Goal: Task Accomplishment & Management: Manage account settings

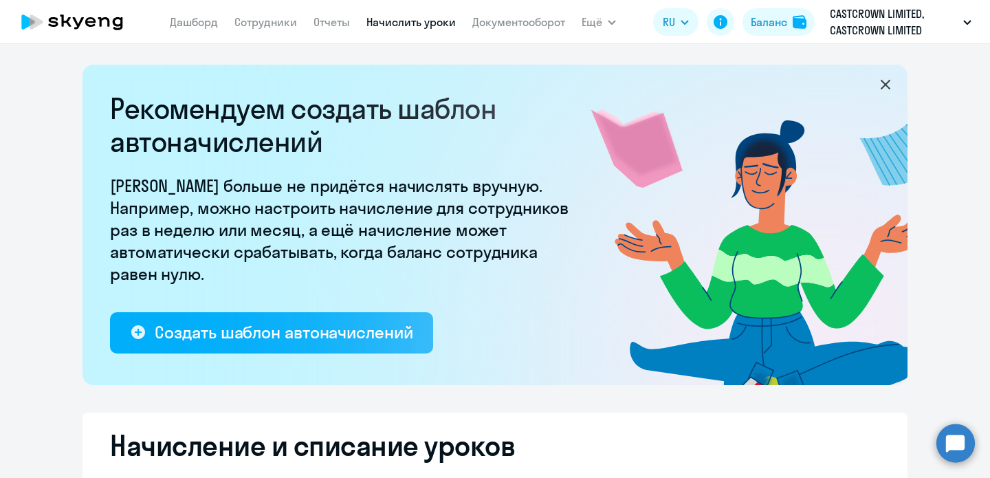
select select "10"
click at [246, 28] on link "Сотрудники" at bounding box center [266, 22] width 63 height 14
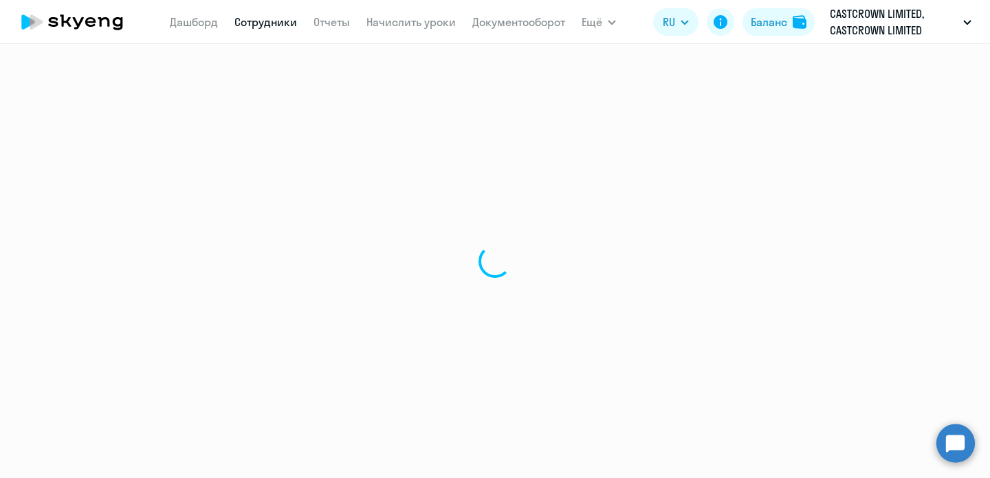
select select "30"
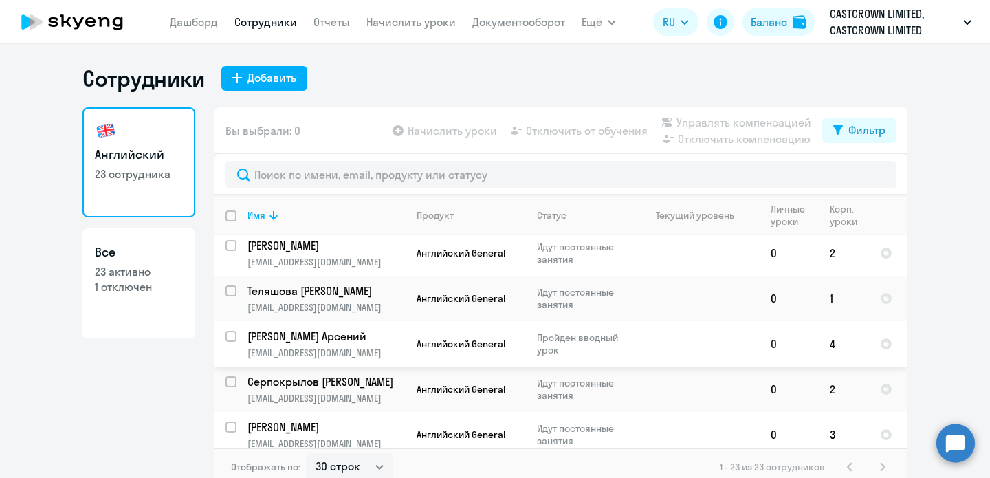
scroll to position [6, 0]
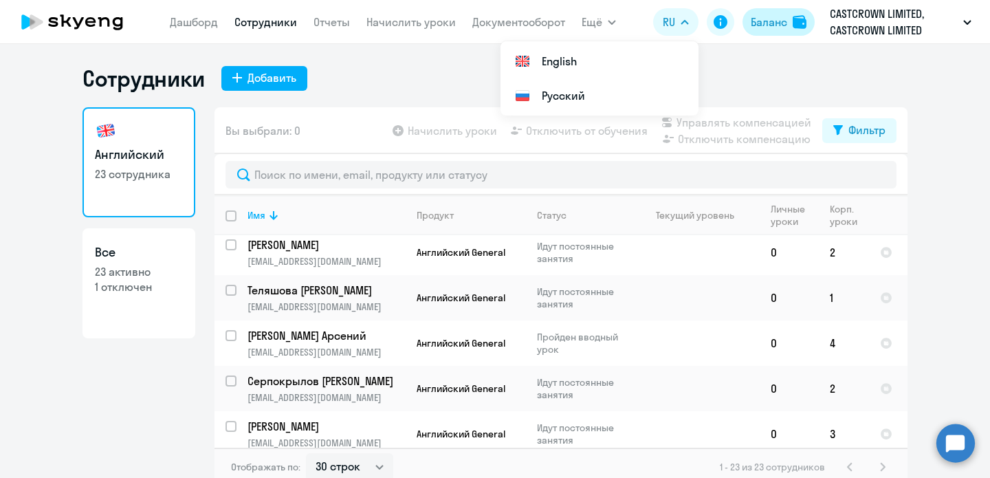
click at [774, 18] on div "Баланс" at bounding box center [769, 22] width 36 height 17
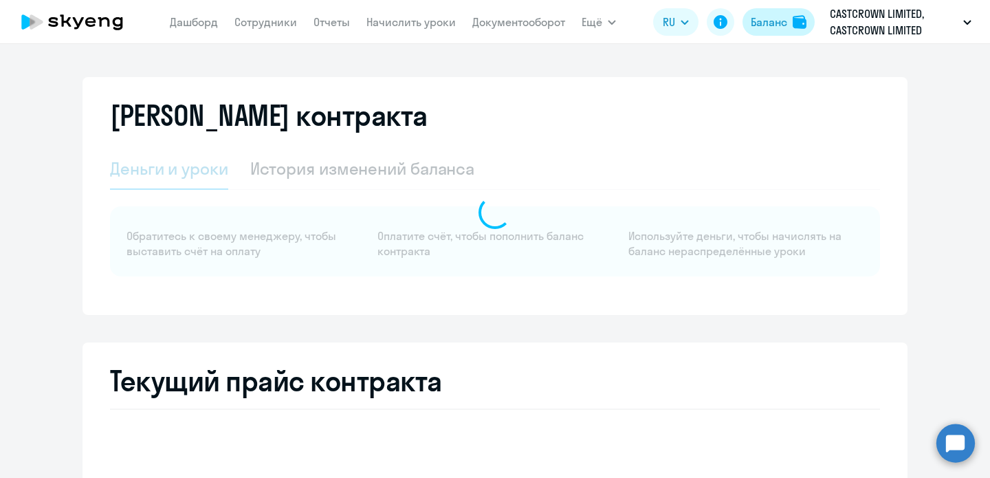
select select "english_adult_not_native_speaker"
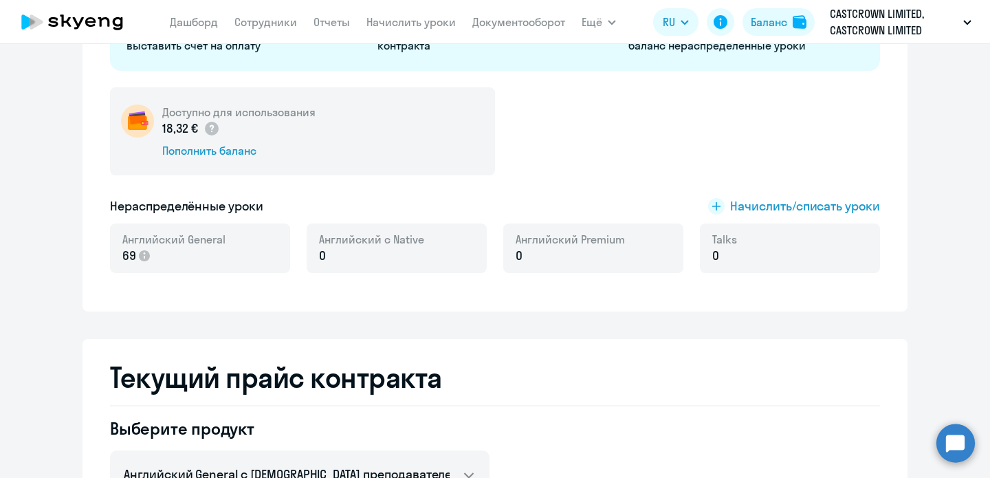
scroll to position [235, 0]
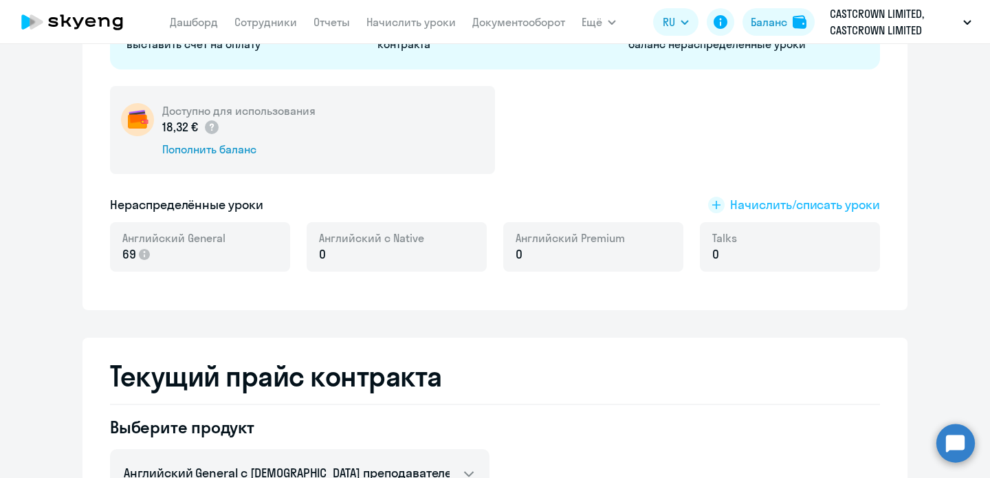
click at [760, 204] on span "Начислить/списать уроки" at bounding box center [805, 205] width 150 height 18
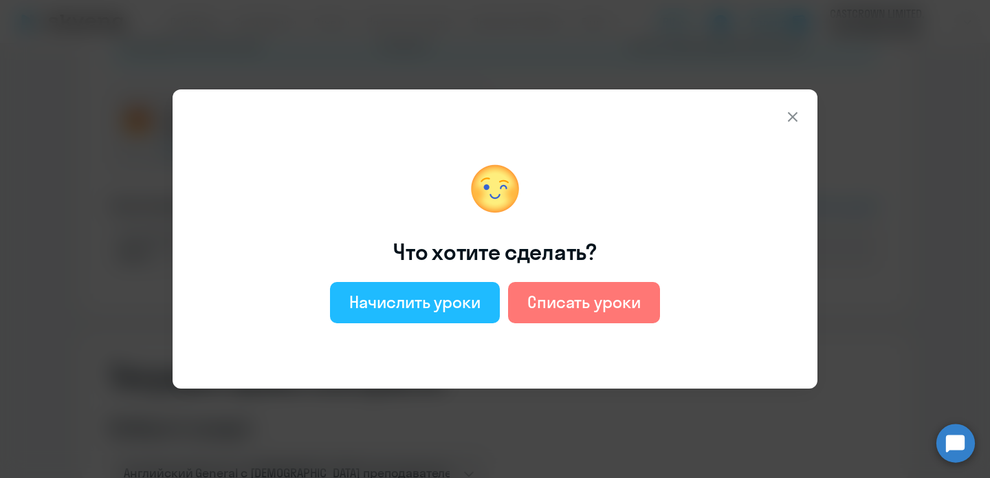
click at [464, 315] on button "Начислить уроки" at bounding box center [415, 302] width 170 height 41
select select "english_adult_not_native_speaker"
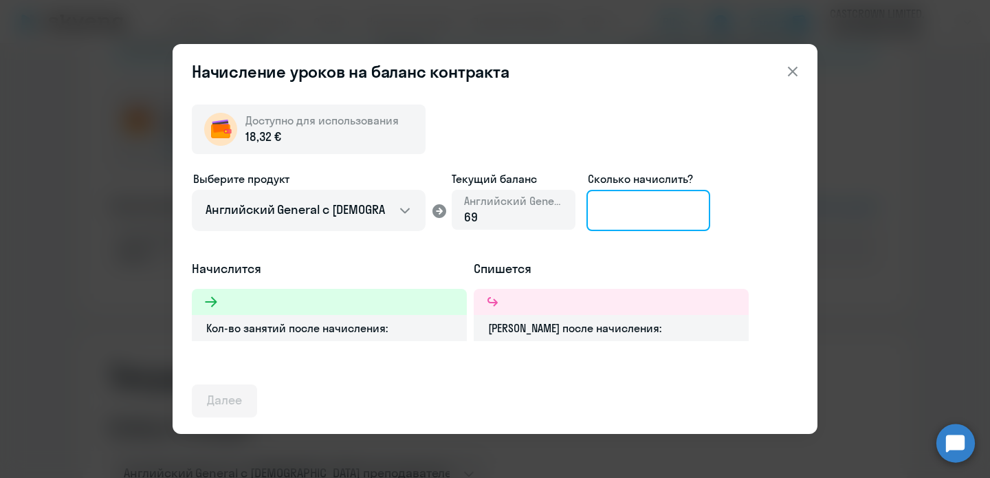
click at [655, 208] on input at bounding box center [649, 210] width 124 height 41
type input "2"
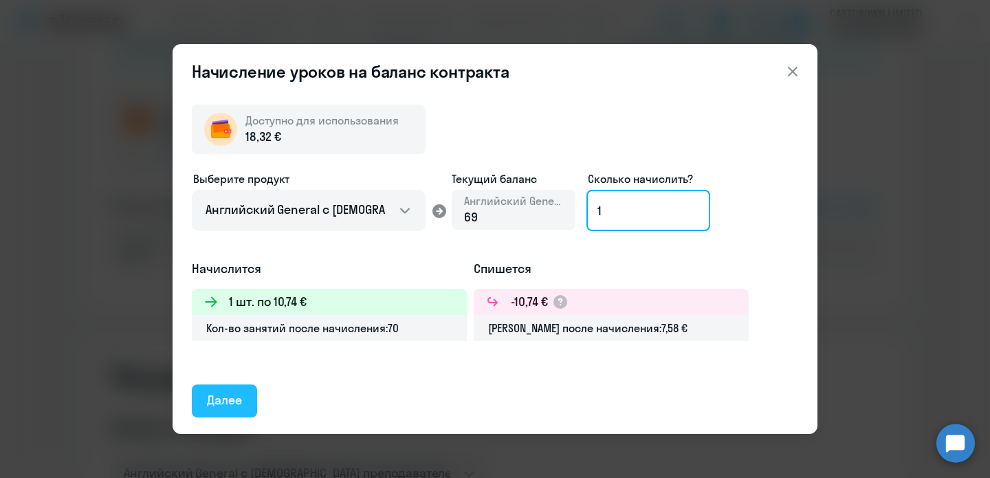
type input "1"
click at [241, 391] on div "Далее" at bounding box center [224, 400] width 35 height 18
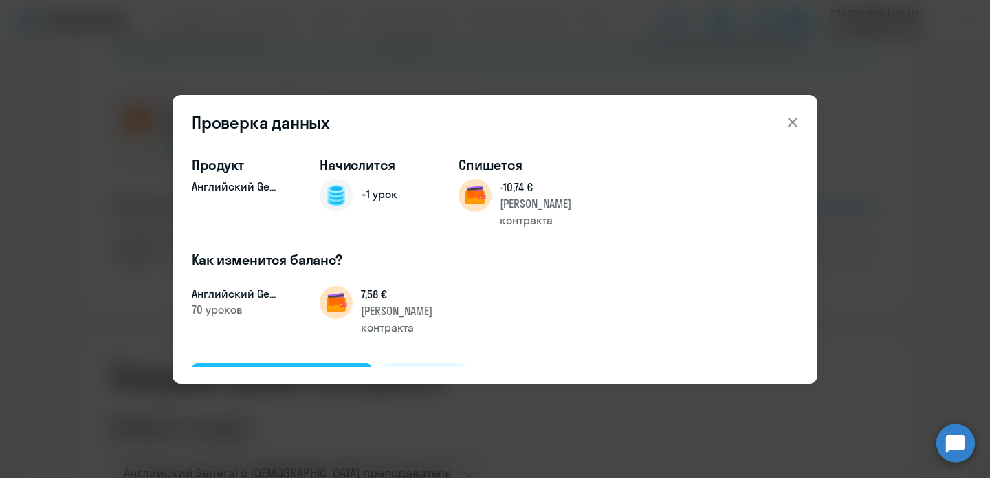
click at [299, 370] on div "Подтвердить и начислить" at bounding box center [282, 379] width 150 height 18
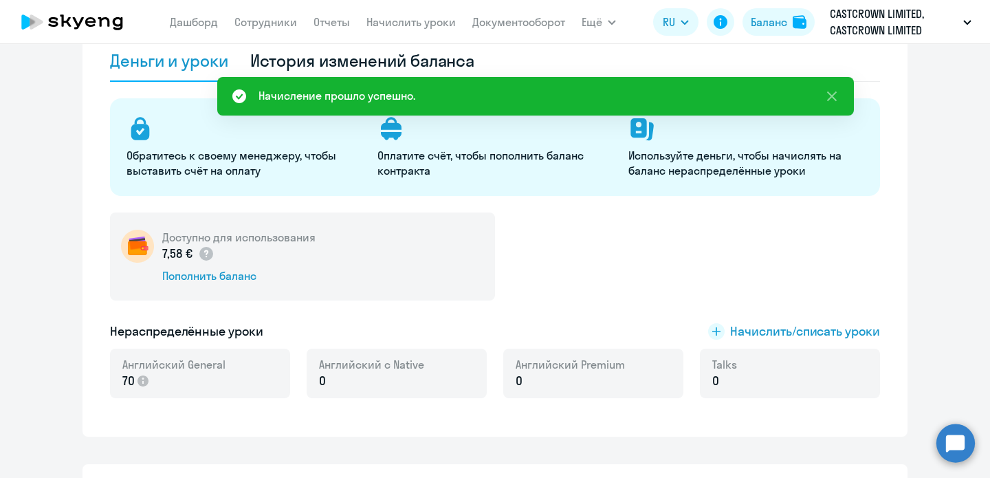
scroll to position [0, 0]
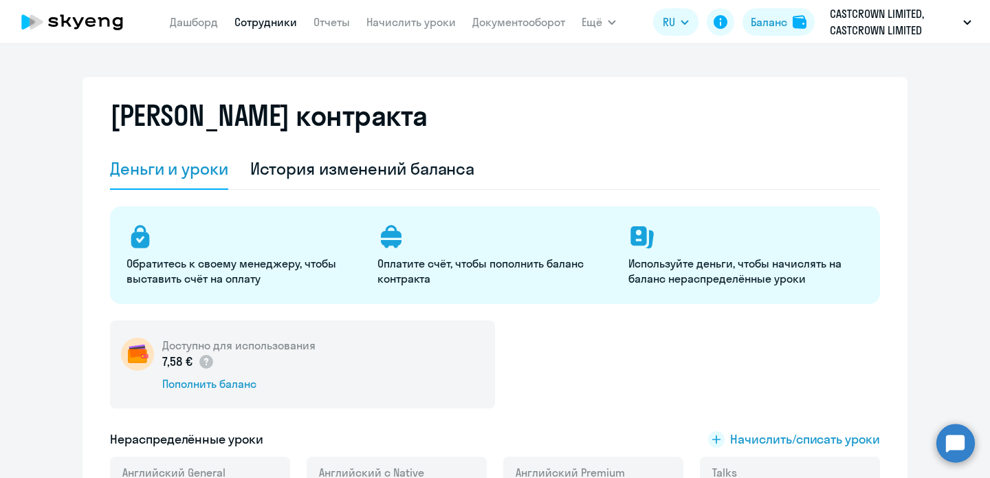
click at [292, 25] on link "Сотрудники" at bounding box center [266, 22] width 63 height 14
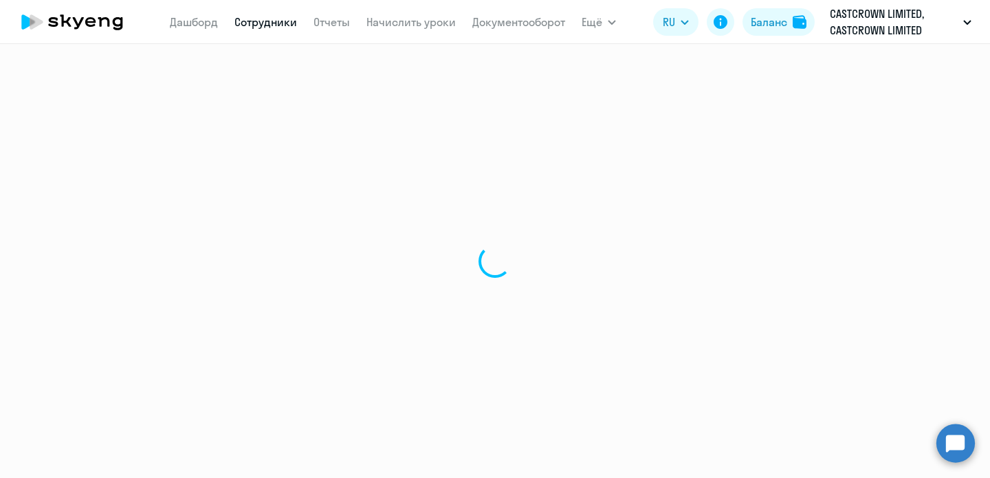
select select "30"
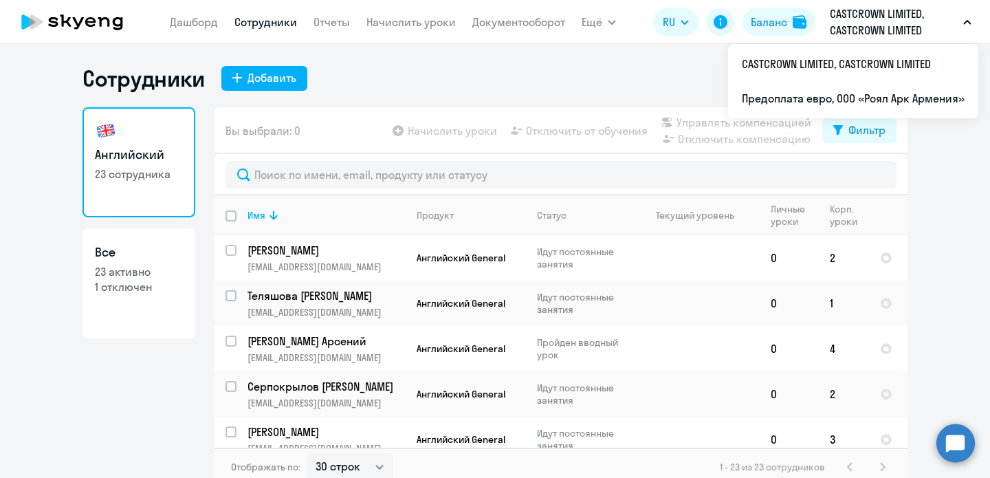
click at [835, 19] on p "CASTCROWN LIMITED, CASTCROWN LIMITED" at bounding box center [894, 22] width 128 height 33
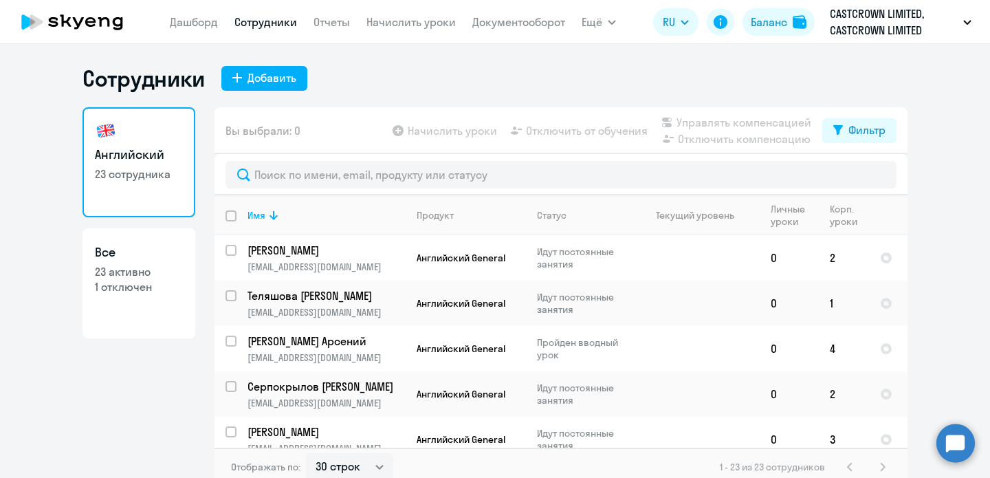
click at [861, 24] on p "CASTCROWN LIMITED, CASTCROWN LIMITED" at bounding box center [894, 22] width 128 height 33
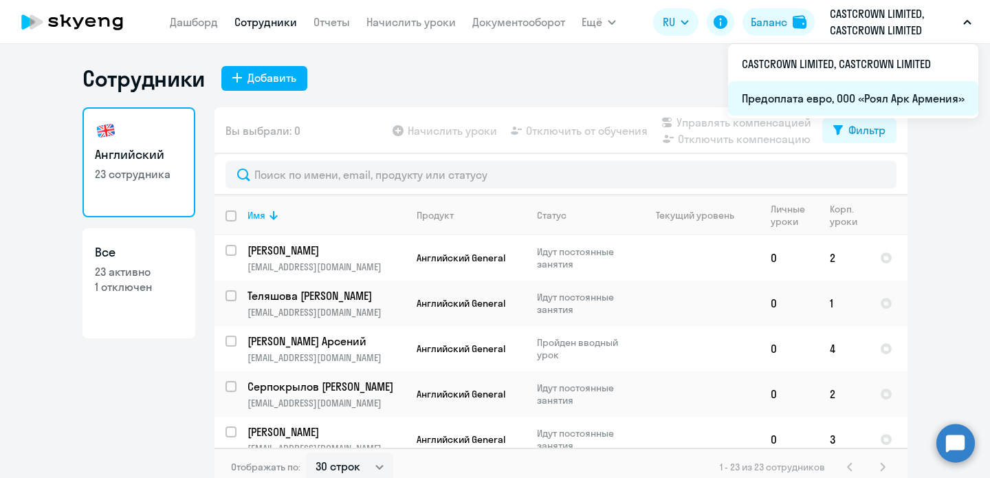
click at [846, 96] on li "Предоплата евро, ООО «Роял Арк Армения»" at bounding box center [853, 98] width 250 height 34
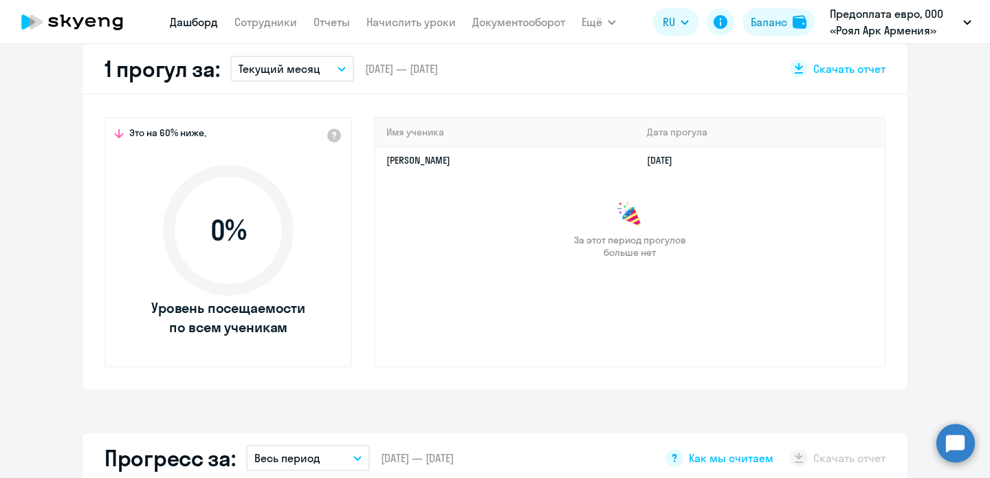
select select "30"
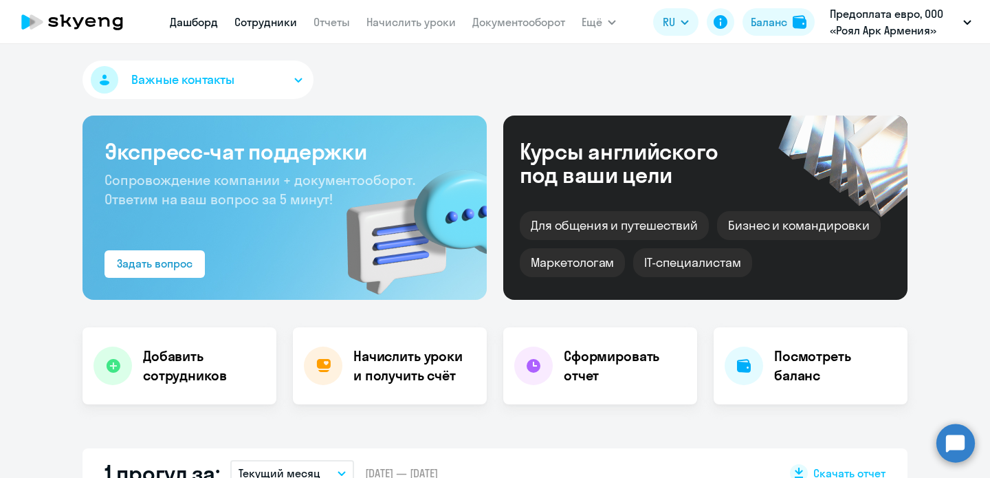
click at [254, 27] on link "Сотрудники" at bounding box center [266, 22] width 63 height 14
select select "30"
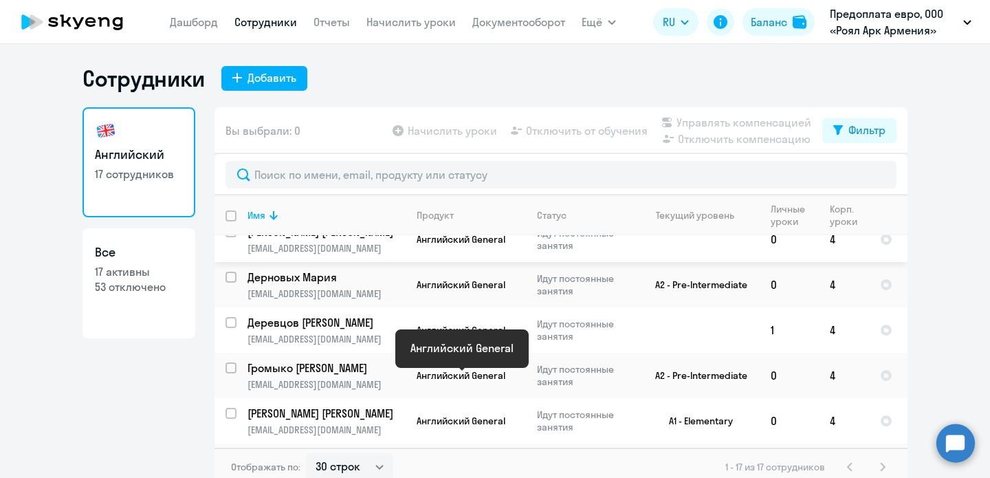
scroll to position [553, 0]
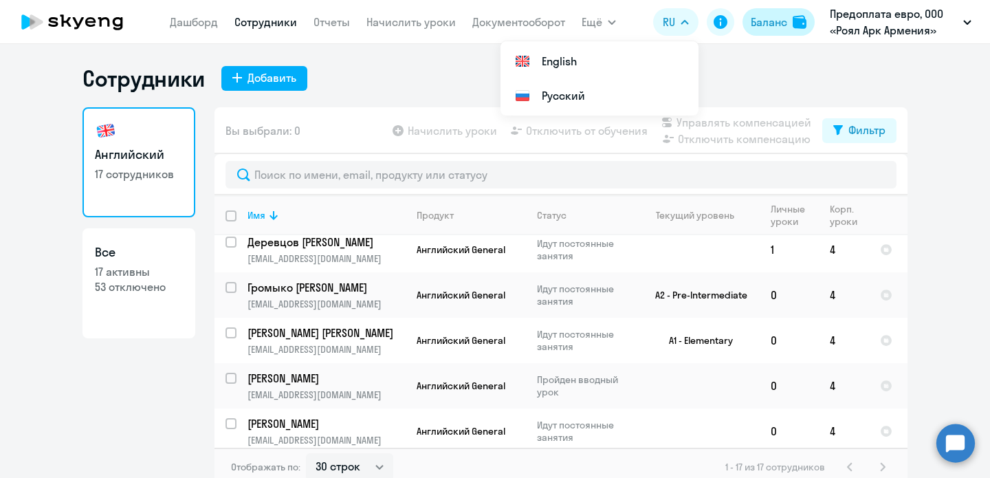
click at [766, 25] on div "Баланс" at bounding box center [769, 22] width 36 height 17
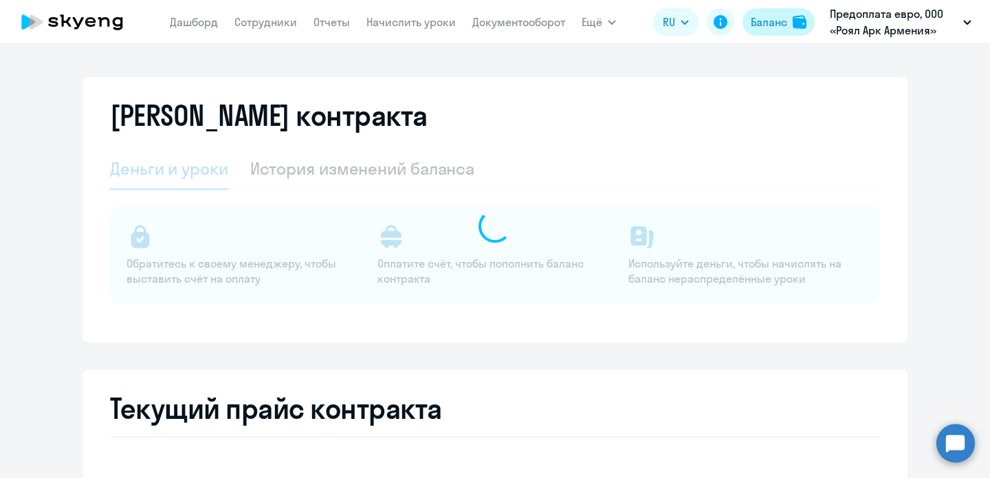
select select "english_adult_not_native_speaker"
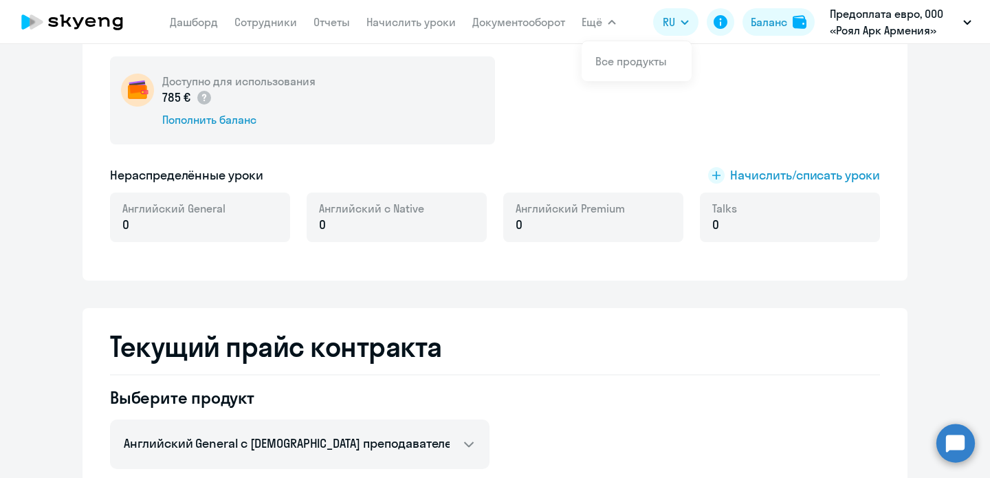
scroll to position [224, 0]
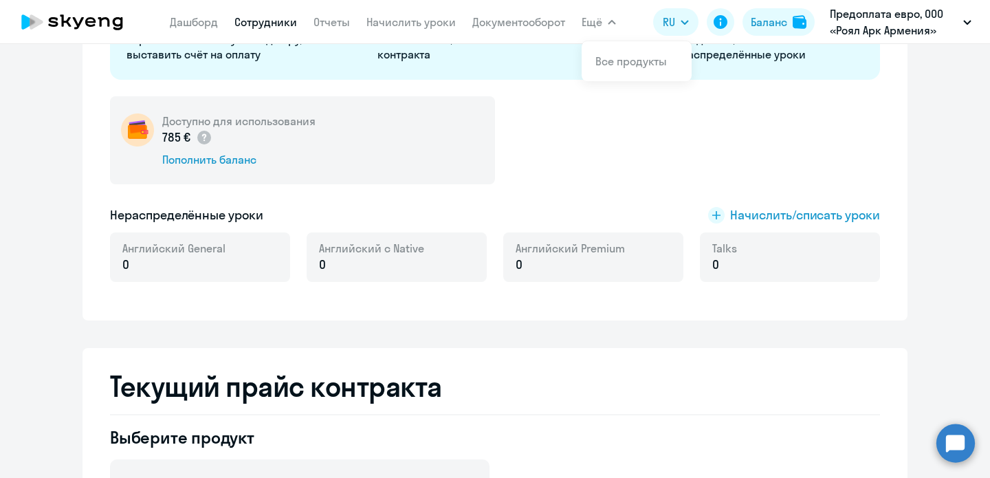
click at [269, 16] on link "Сотрудники" at bounding box center [266, 22] width 63 height 14
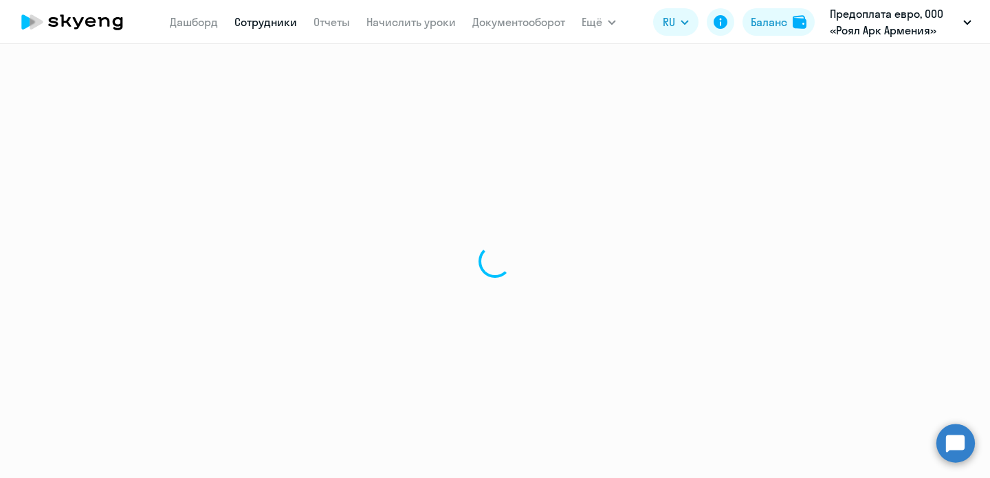
select select "30"
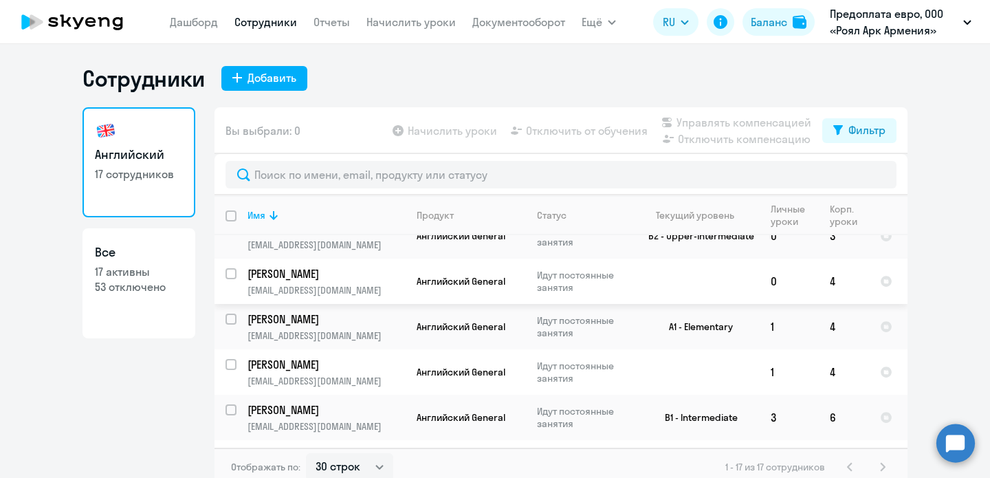
scroll to position [129, 0]
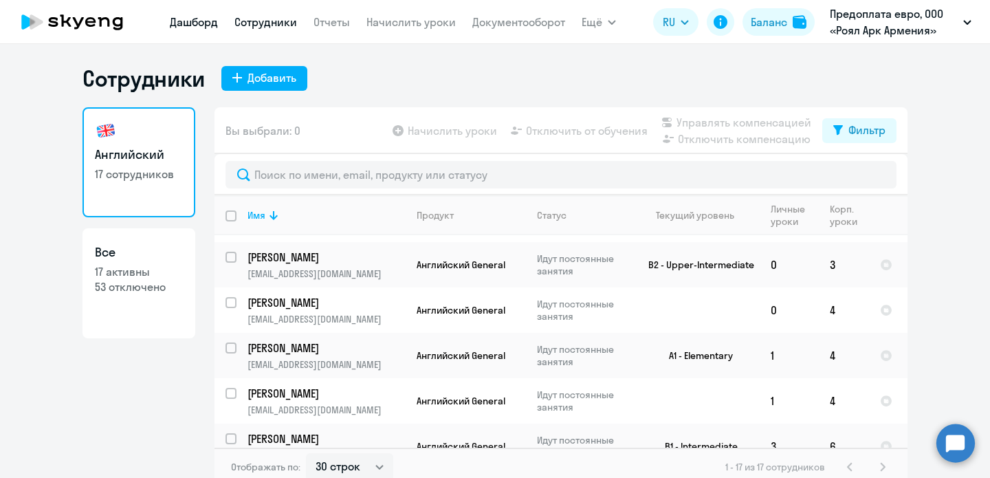
click at [176, 28] on link "Дашборд" at bounding box center [194, 22] width 48 height 14
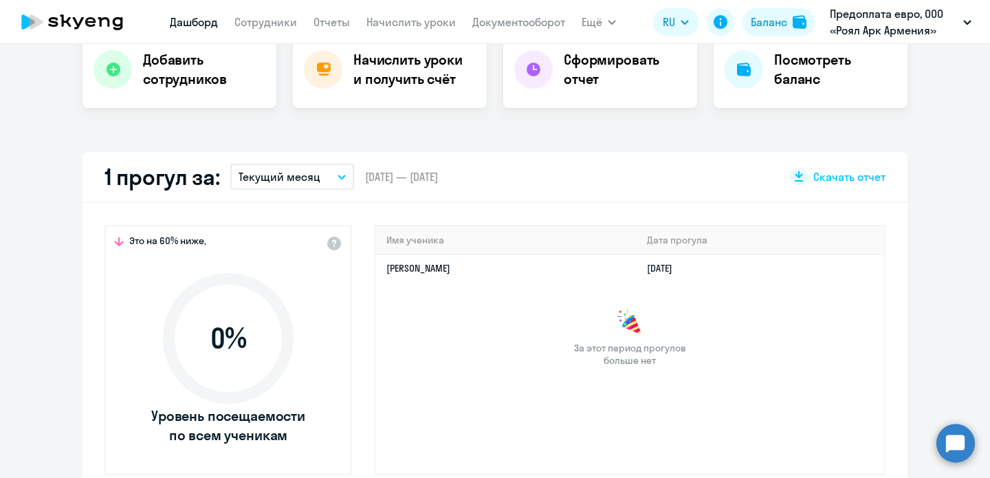
scroll to position [312, 0]
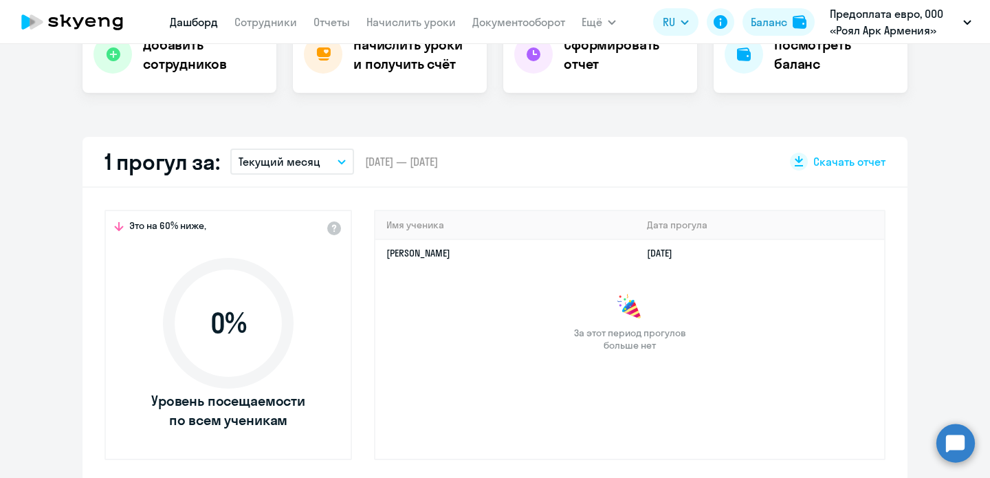
select select "30"
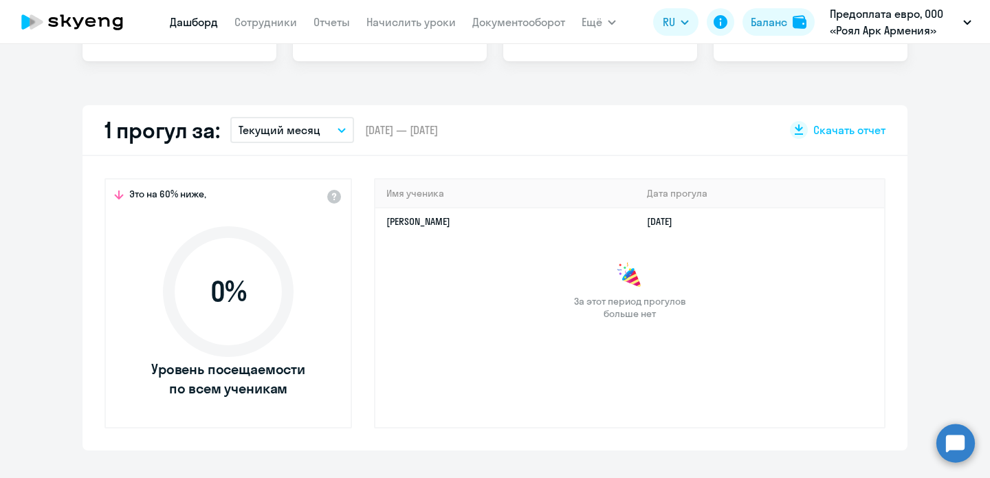
scroll to position [327, 0]
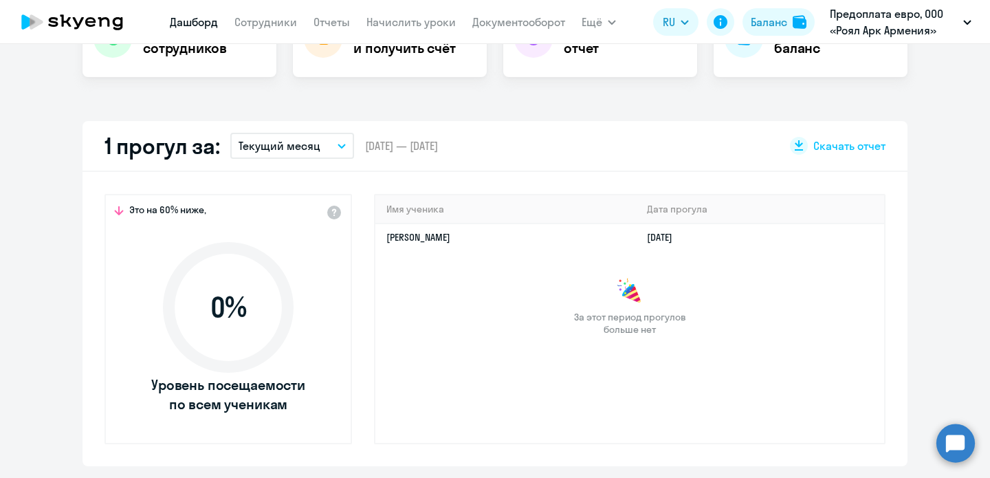
click at [324, 142] on button "Текущий месяц" at bounding box center [292, 146] width 124 height 26
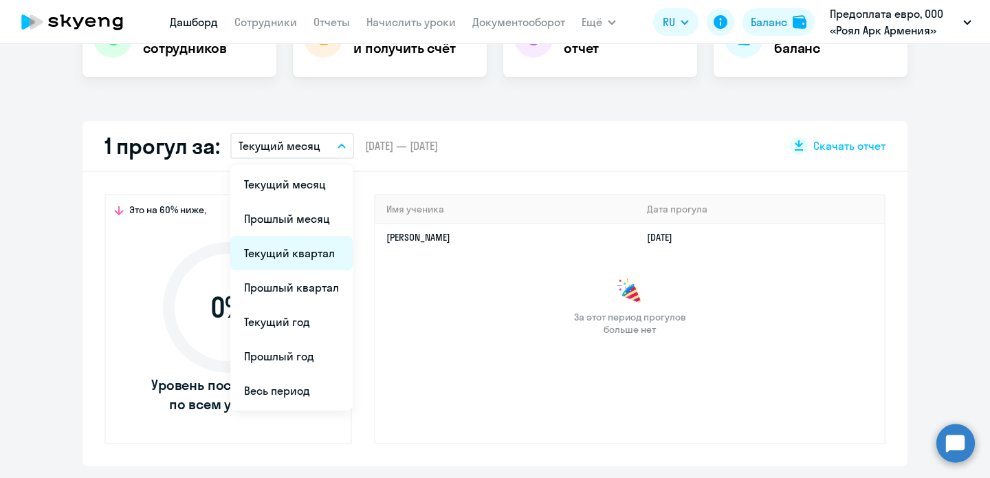
click at [309, 251] on li "Текущий квартал" at bounding box center [291, 253] width 122 height 34
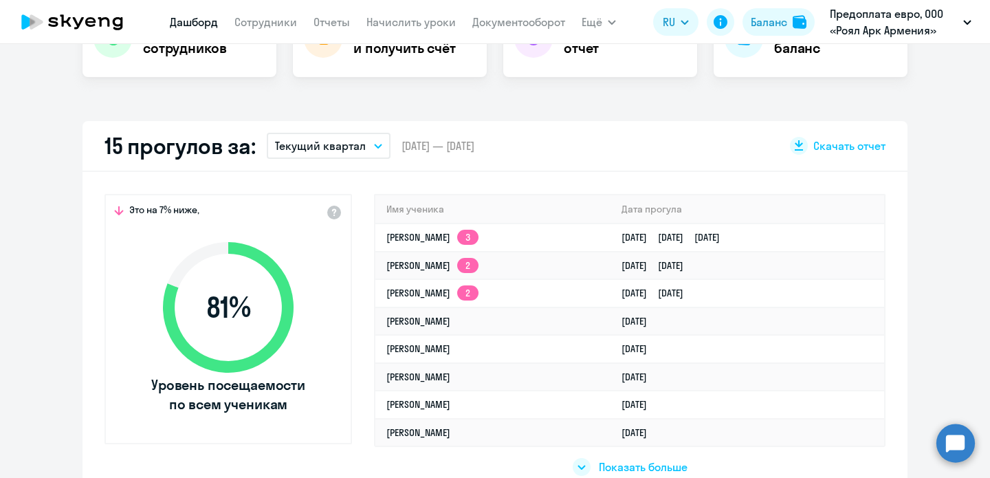
click at [309, 138] on p "Текущий квартал" at bounding box center [320, 146] width 91 height 17
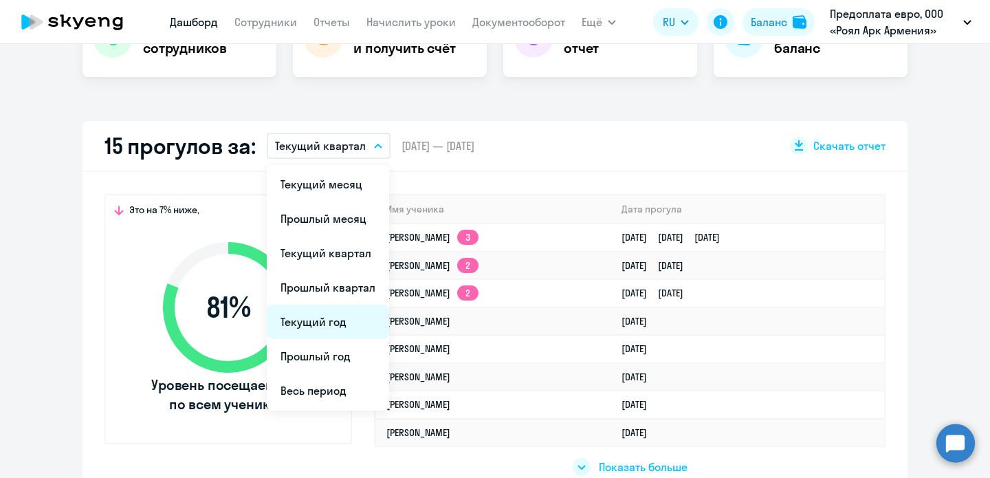
click at [317, 331] on li "Текущий год" at bounding box center [328, 322] width 122 height 34
